Goal: Book appointment/travel/reservation

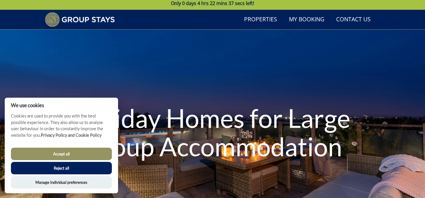
scroll to position [10, 0]
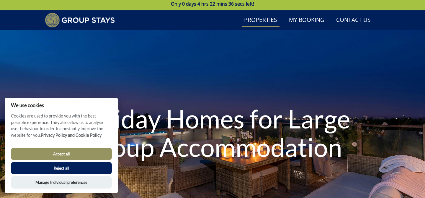
click at [259, 27] on link "Properties" at bounding box center [261, 20] width 38 height 13
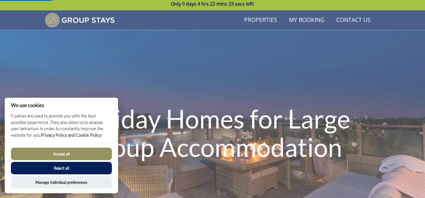
click at [86, 169] on button "Reject all" at bounding box center [61, 168] width 101 height 12
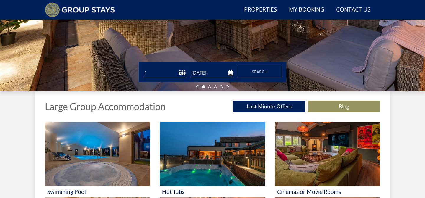
scroll to position [158, 0]
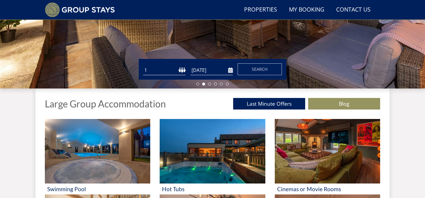
click at [184, 70] on select "1 2 3 4 5 6 7 8 9 10 11 12 13 14 15 16 17 18 19 20 21 22 23 24 25 26 27 28 29 3…" at bounding box center [164, 70] width 43 height 10
select select "24"
click at [230, 71] on input "[DATE]" at bounding box center [211, 70] width 43 height 10
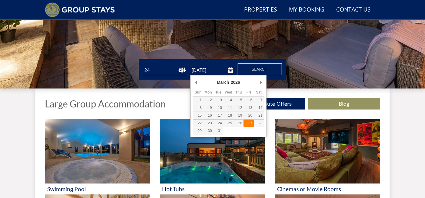
type input "27/03/2026"
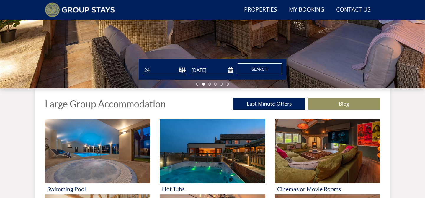
click at [268, 69] on button "Search" at bounding box center [260, 69] width 44 height 12
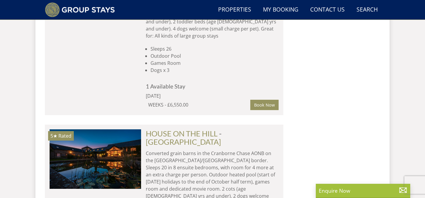
scroll to position [580, 0]
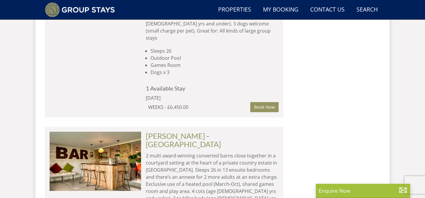
scroll to position [158, 0]
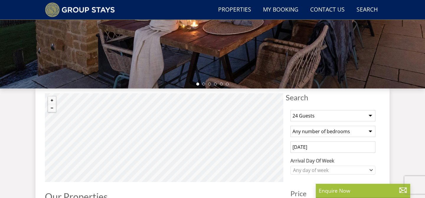
select select "24"
